Goal: Feedback & Contribution: Leave review/rating

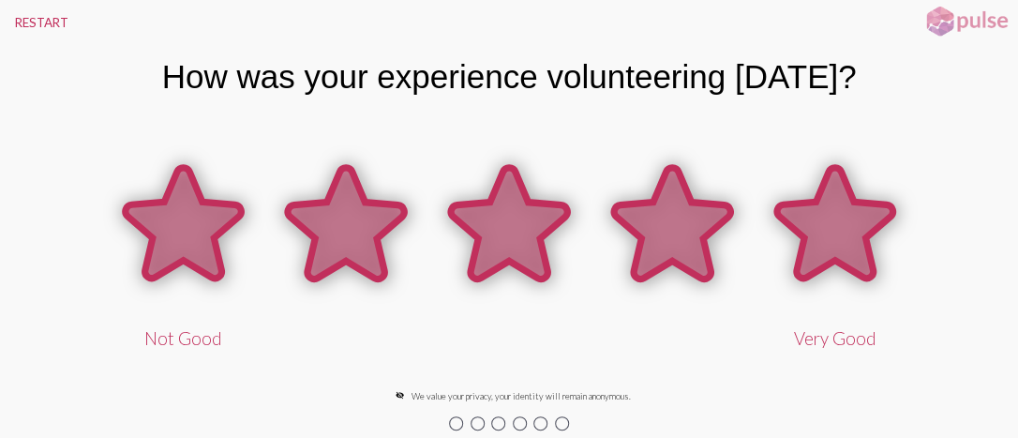
click at [837, 244] on icon at bounding box center [835, 223] width 116 height 111
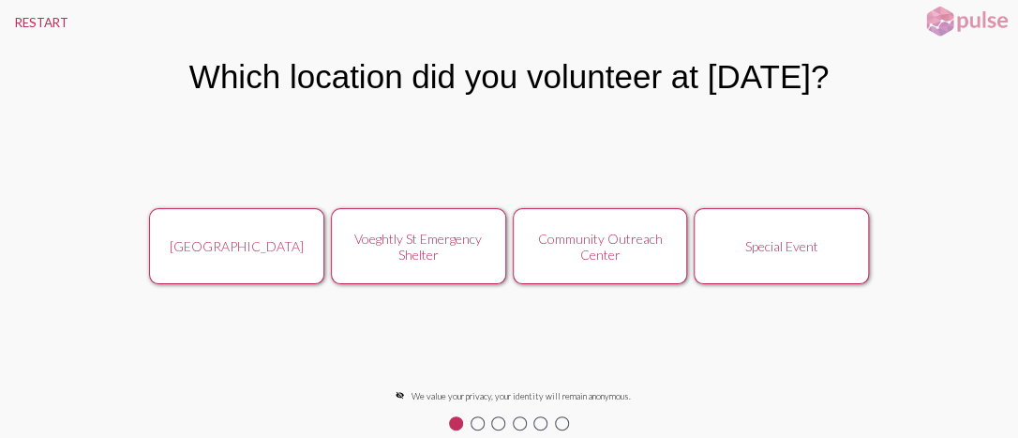
drag, startPoint x: 636, startPoint y: 246, endPoint x: 639, endPoint y: 308, distance: 61.9
click at [639, 308] on div "Ridge Recovery Place Voeghtly St Emergency Shelter Community Outreach Center Sp…" at bounding box center [509, 246] width 1018 height 275
click at [581, 250] on div "Community Outreach Center" at bounding box center [600, 247] width 156 height 32
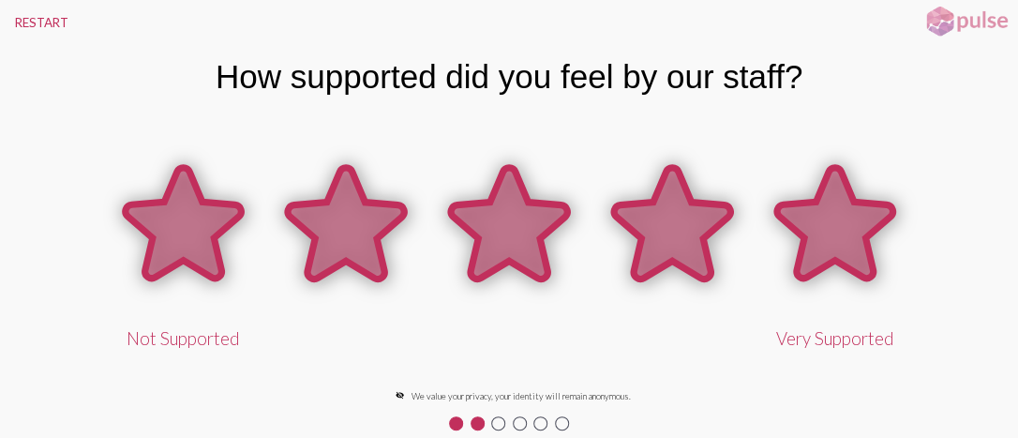
click at [871, 231] on icon at bounding box center [835, 223] width 116 height 111
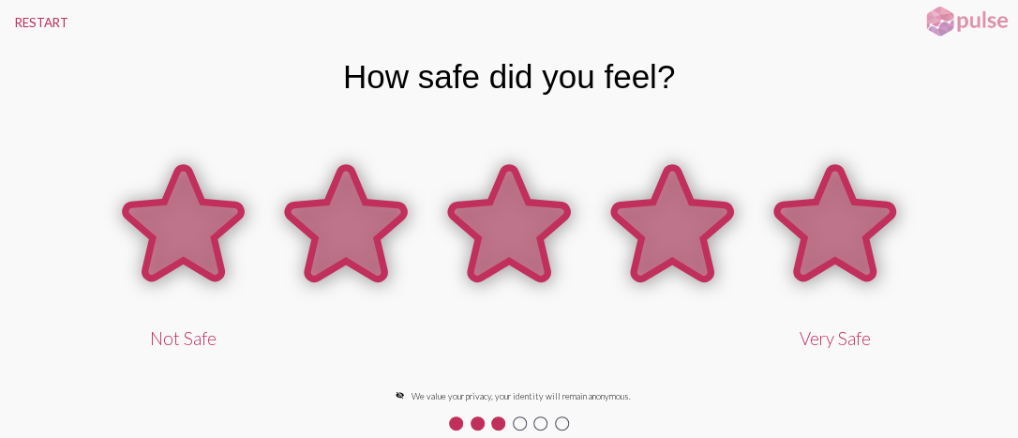
click at [871, 231] on icon at bounding box center [835, 223] width 116 height 111
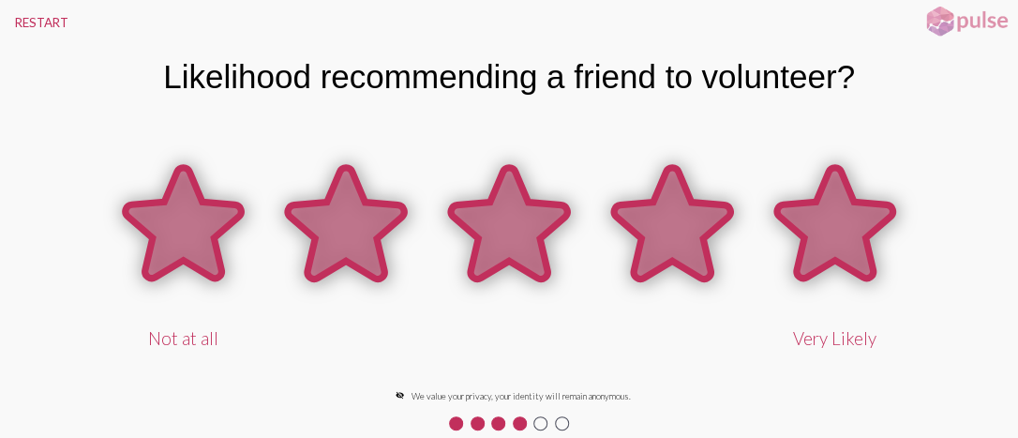
click at [871, 231] on icon at bounding box center [835, 223] width 116 height 111
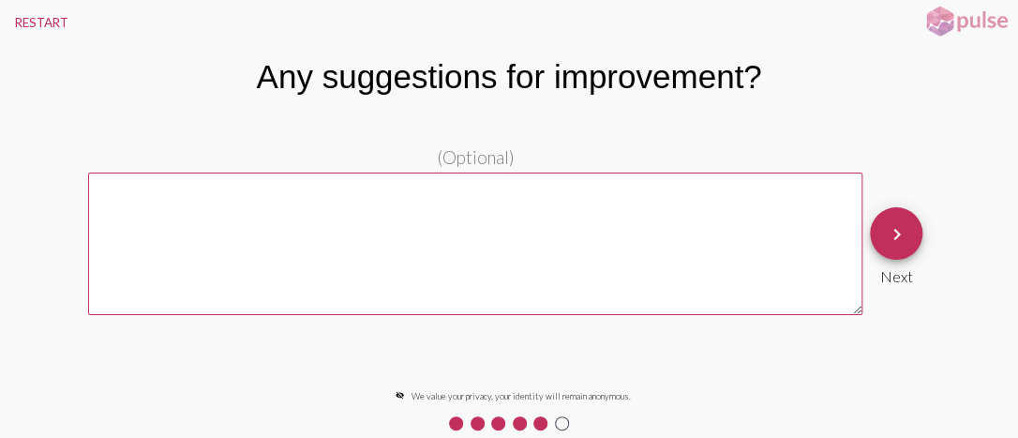
click at [921, 240] on div "keyboard_arrow_right Next" at bounding box center [896, 246] width 52 height 78
click at [892, 240] on mat-icon "keyboard_arrow_right" at bounding box center [896, 234] width 22 height 22
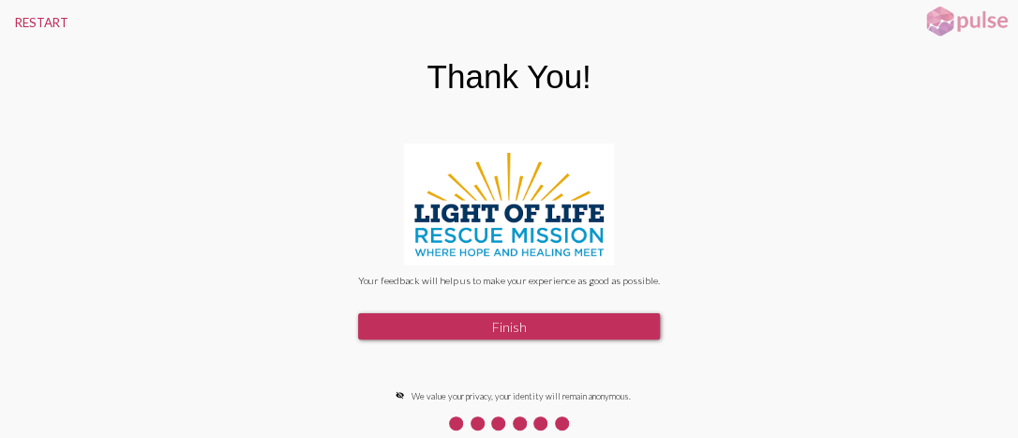
click at [582, 321] on button "Finish" at bounding box center [509, 326] width 302 height 26
